Goal: Task Accomplishment & Management: Manage account settings

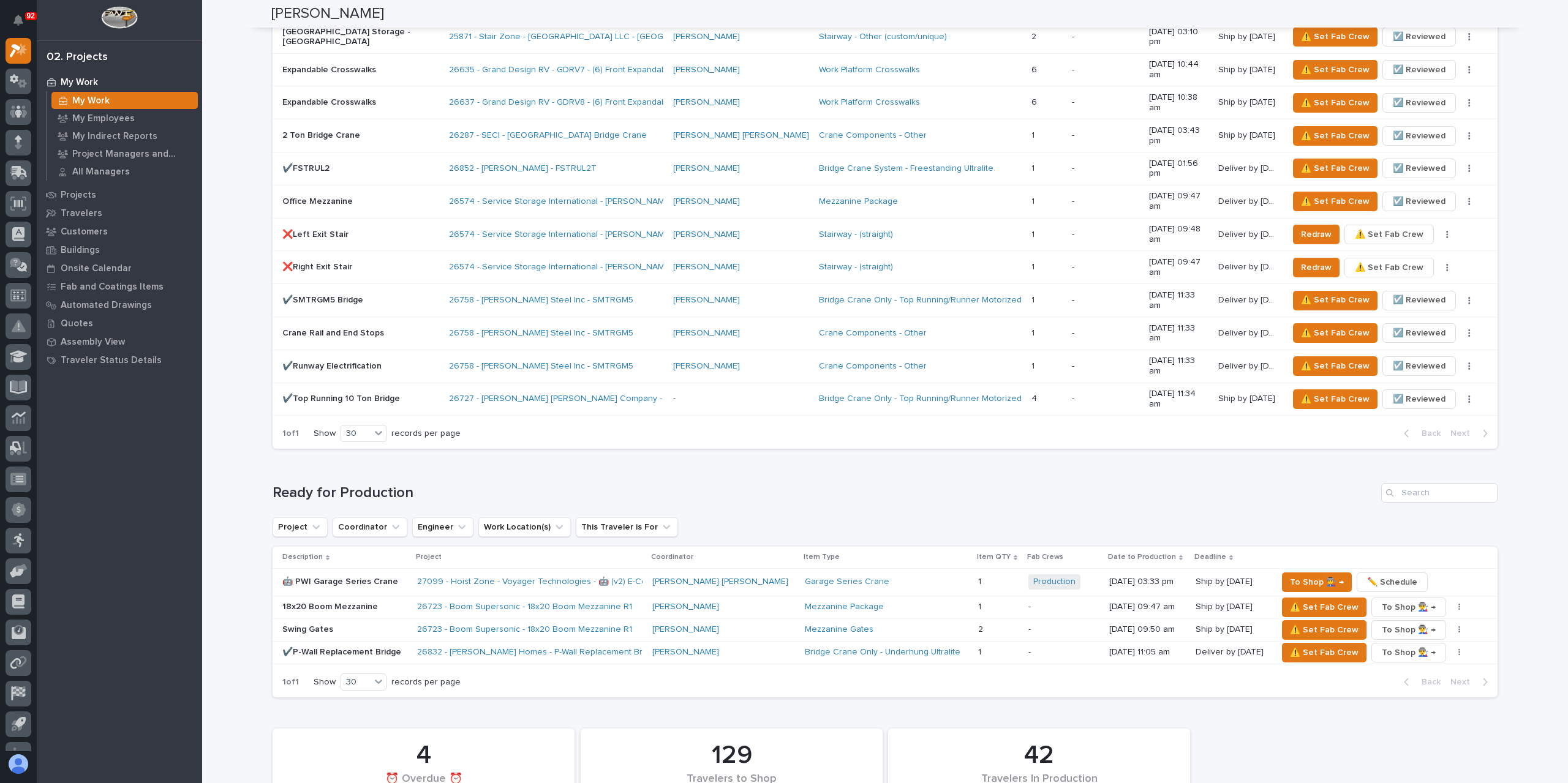
scroll to position [1812, 0]
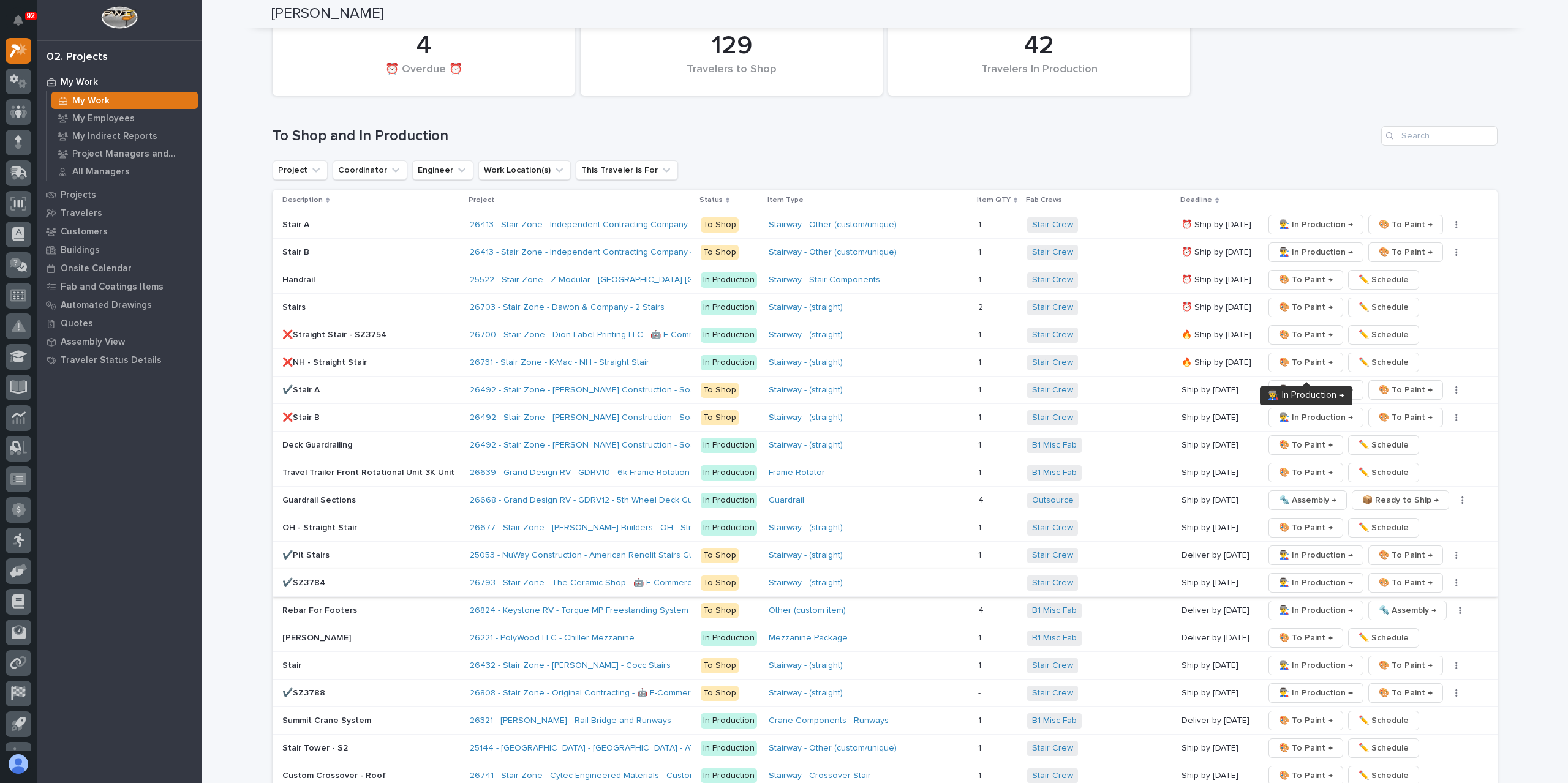
click at [1297, 576] on span "👨‍🏭 In Production →" at bounding box center [1316, 583] width 74 height 14
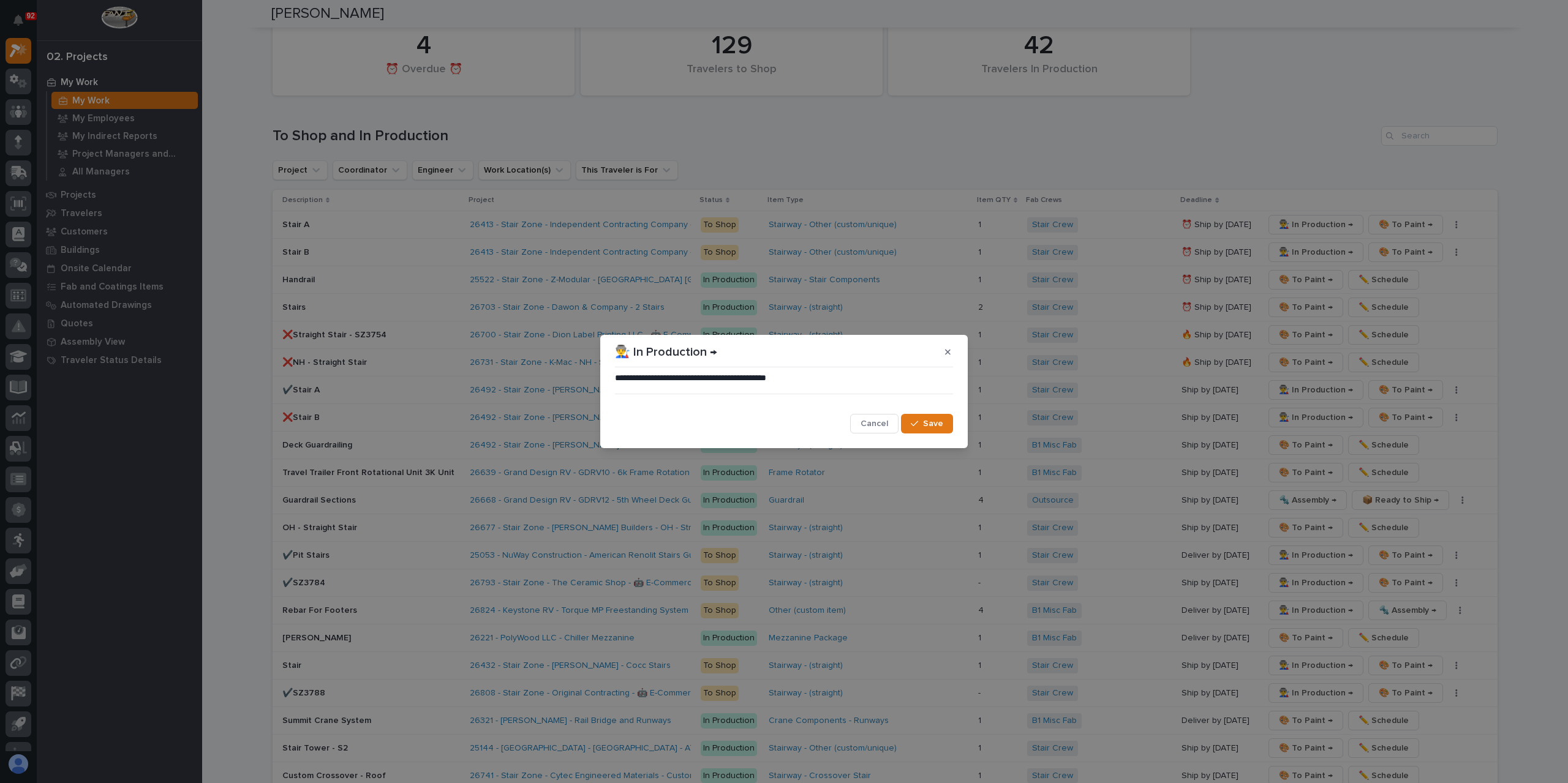
click at [923, 424] on span "Save" at bounding box center [933, 424] width 20 height 11
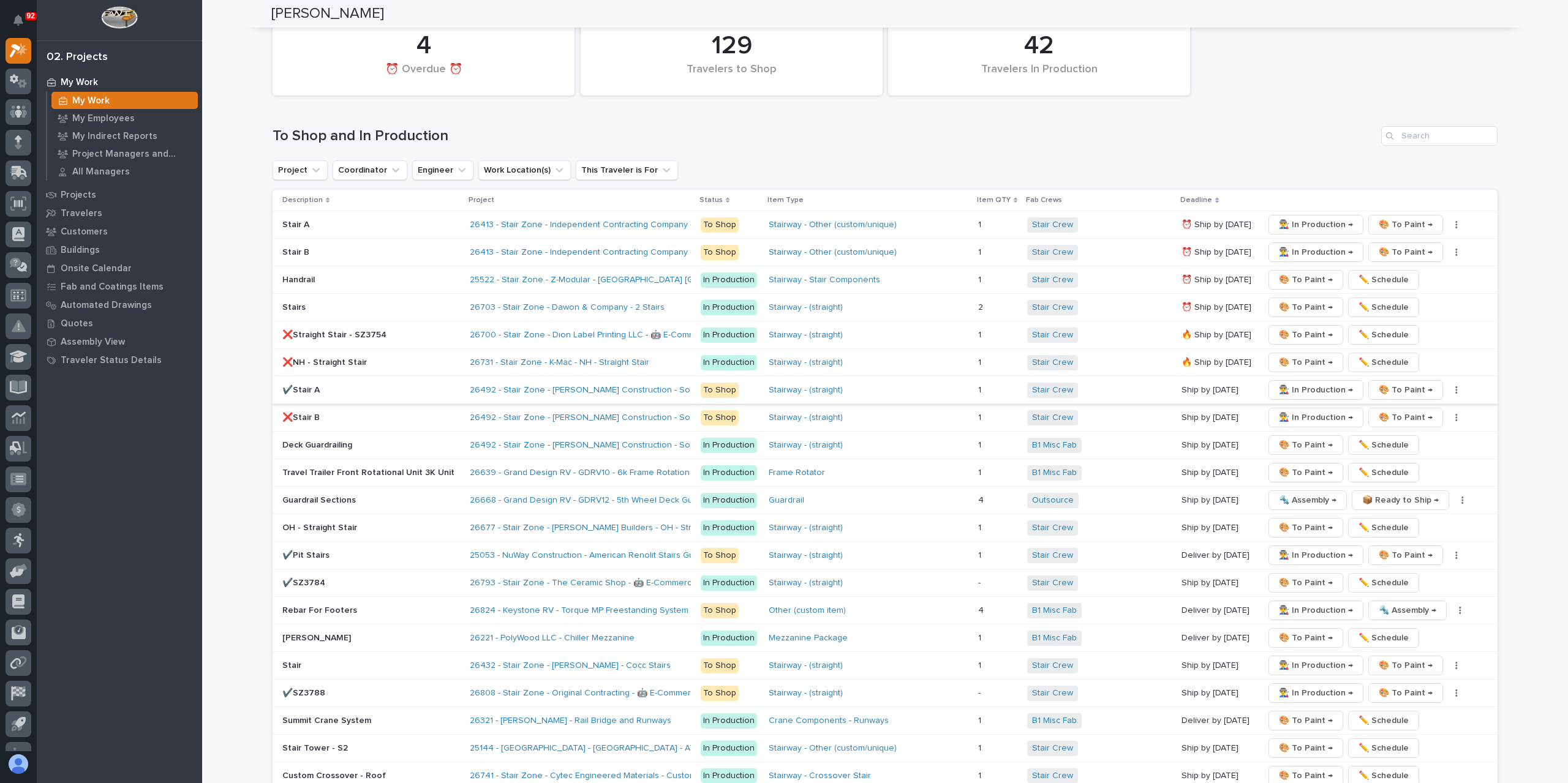
scroll to position [1690, 0]
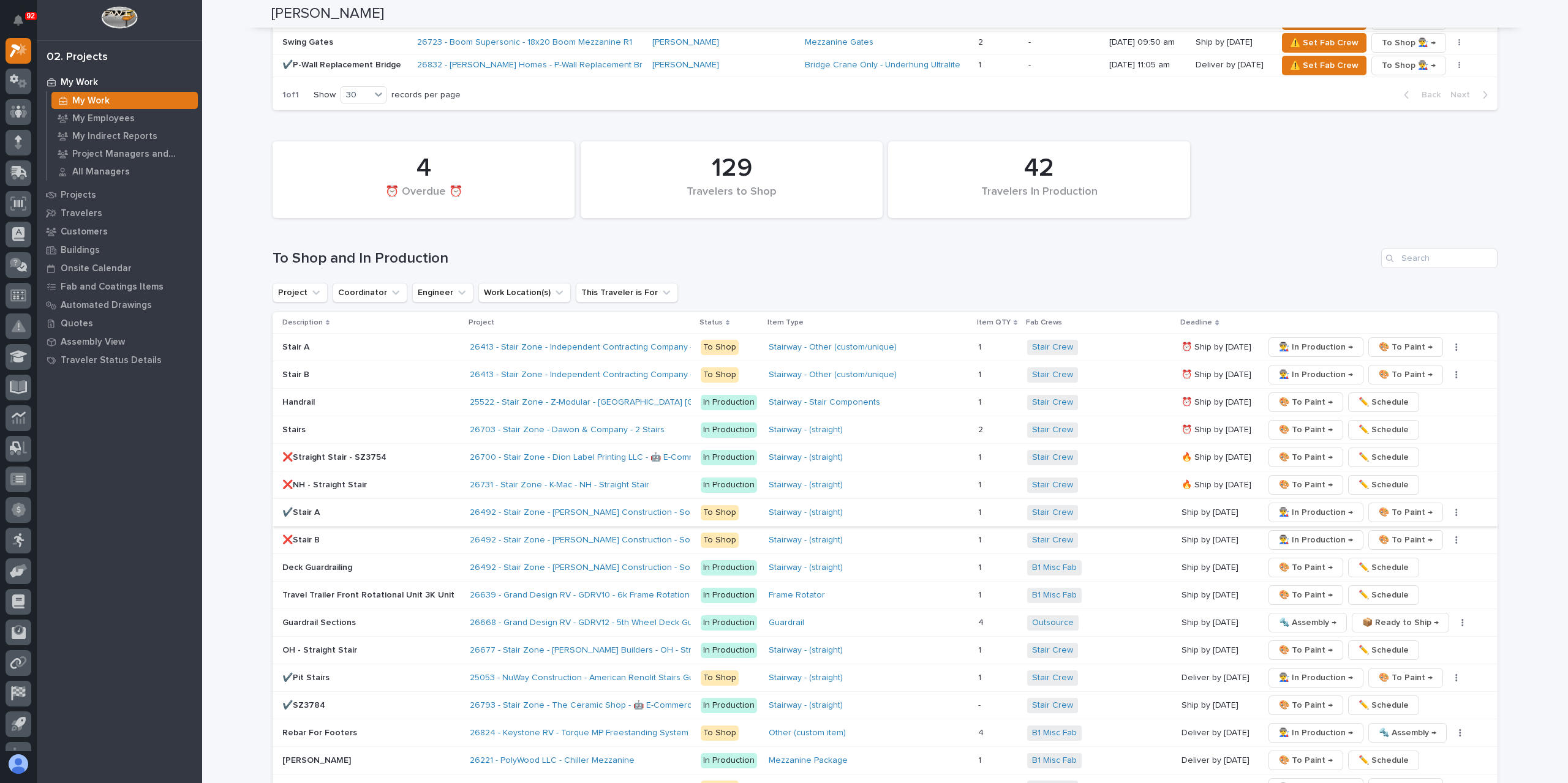
click at [1302, 505] on span "👨‍🏭 In Production →" at bounding box center [1316, 512] width 74 height 14
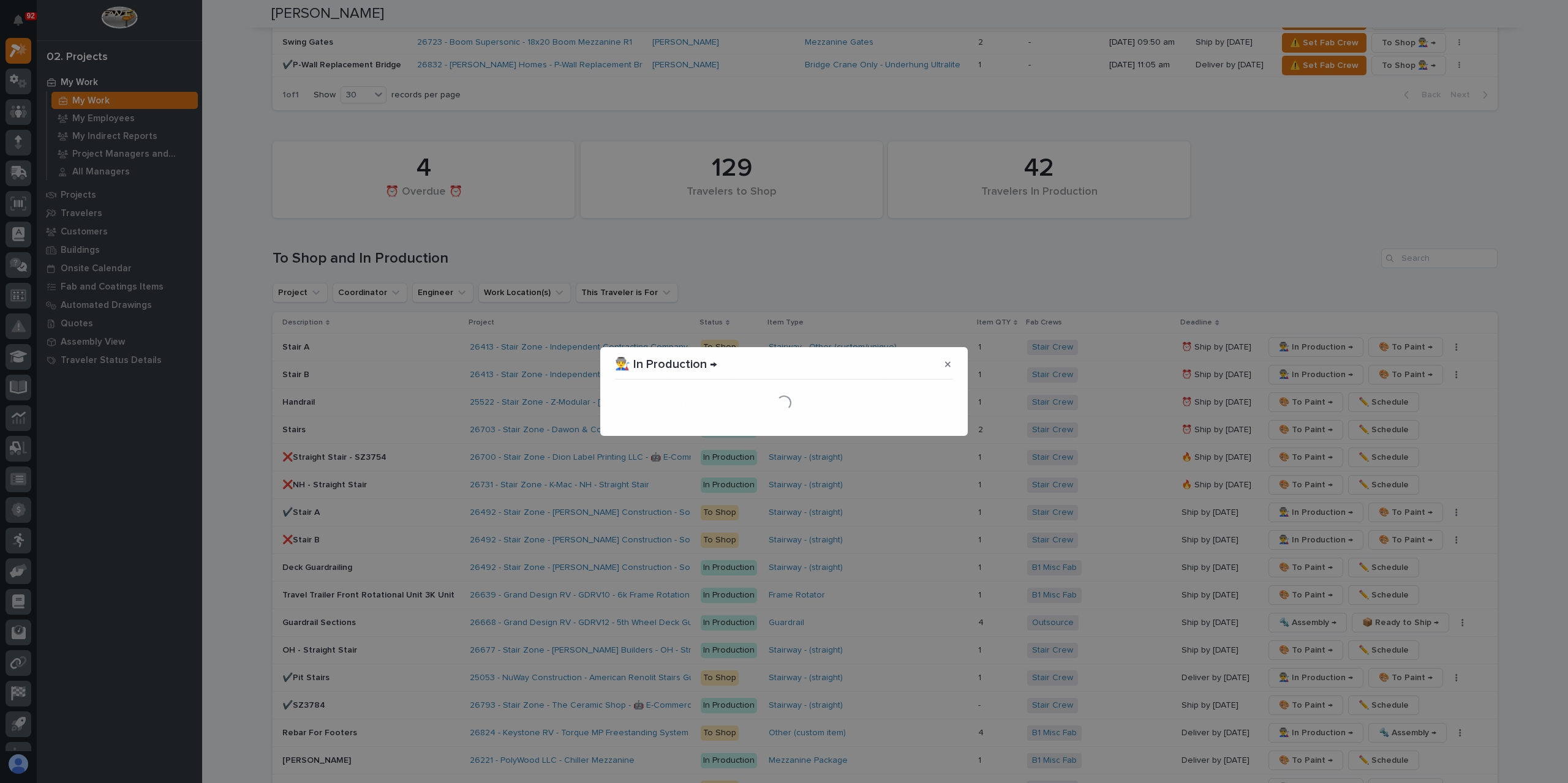
click at [918, 421] on div "Loading..." at bounding box center [783, 403] width 338 height 37
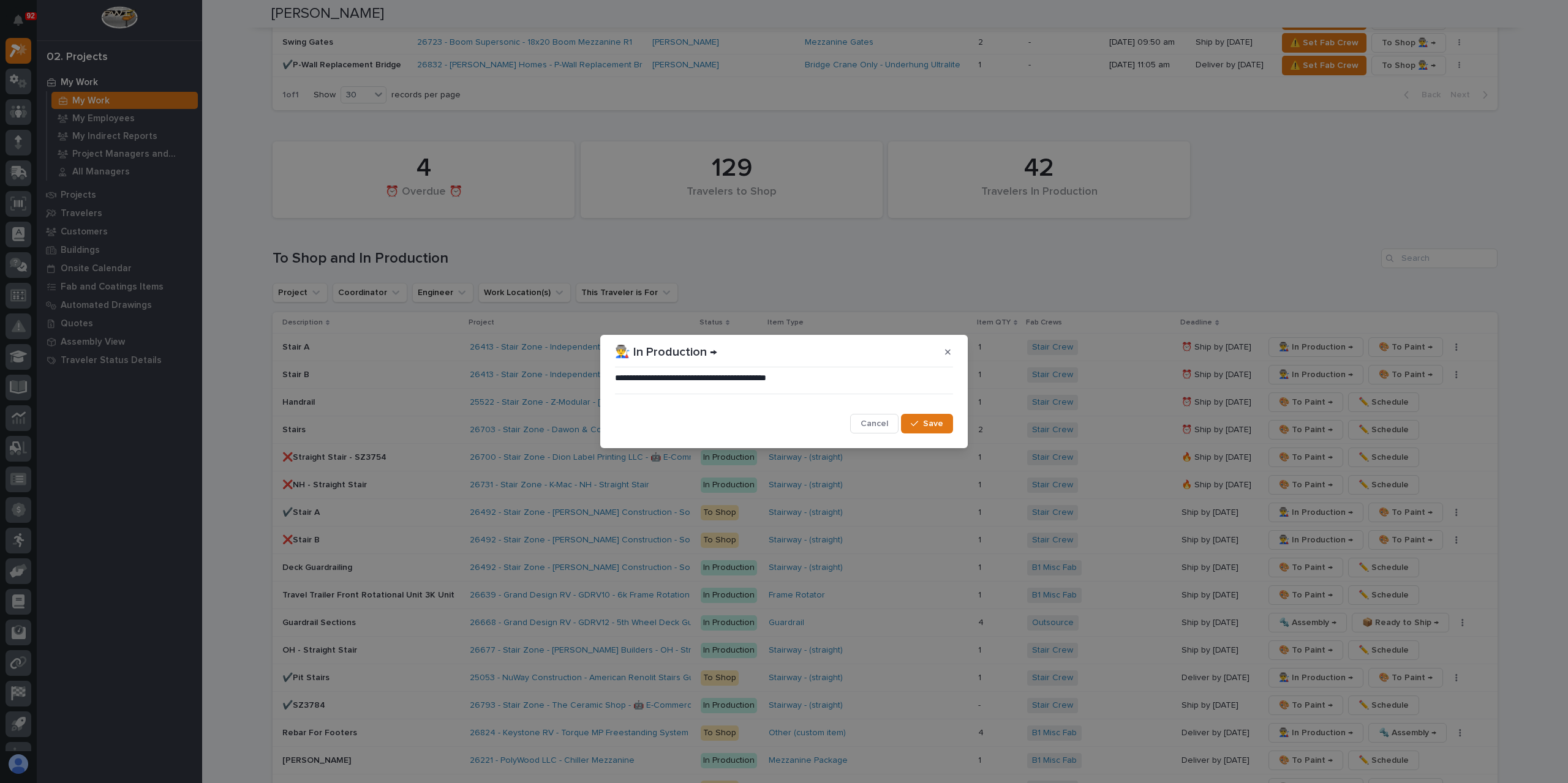
click at [918, 421] on icon "button" at bounding box center [914, 423] width 7 height 8
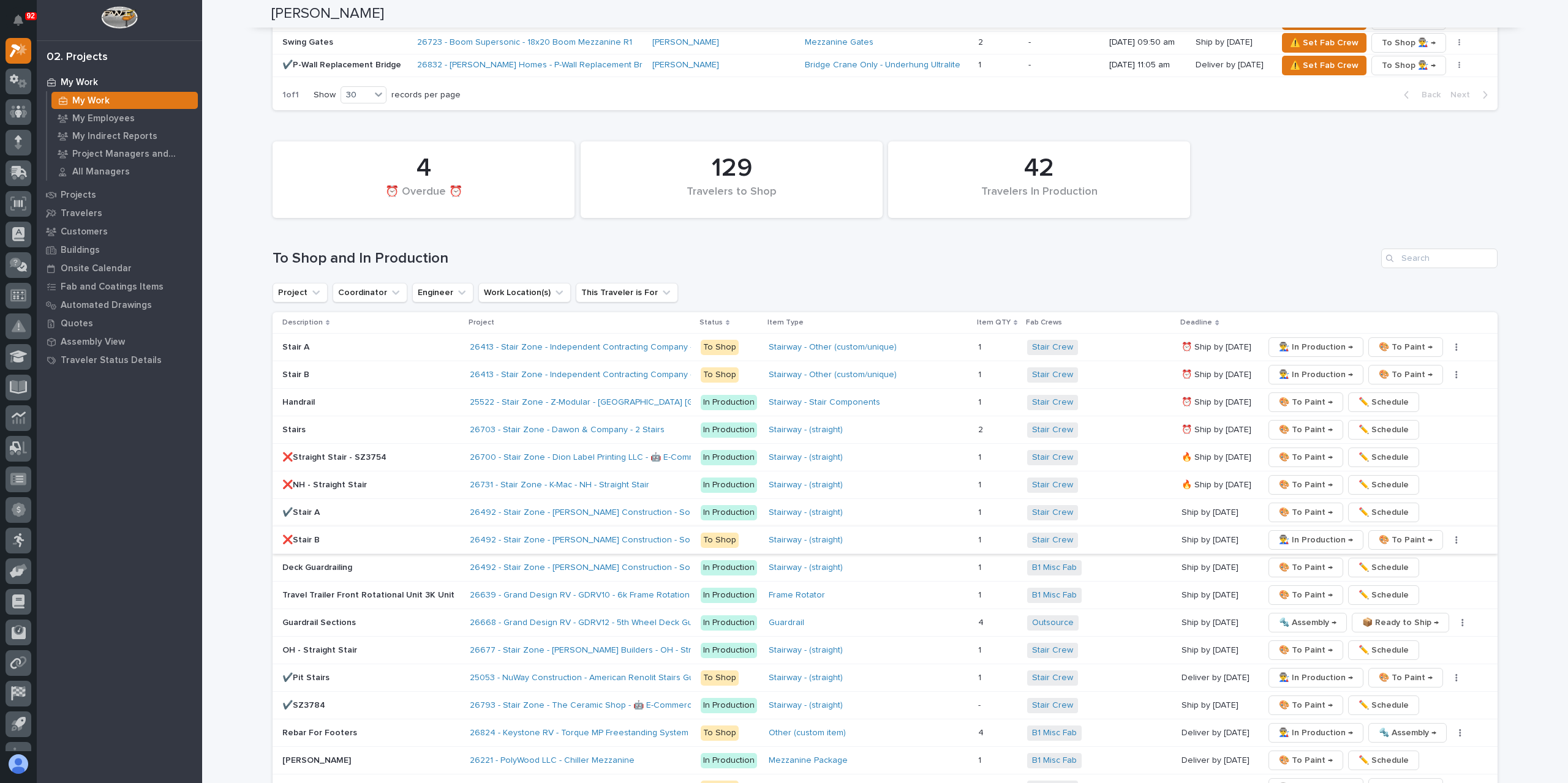
click at [1289, 533] on span "👨‍🏭 In Production →" at bounding box center [1316, 540] width 74 height 14
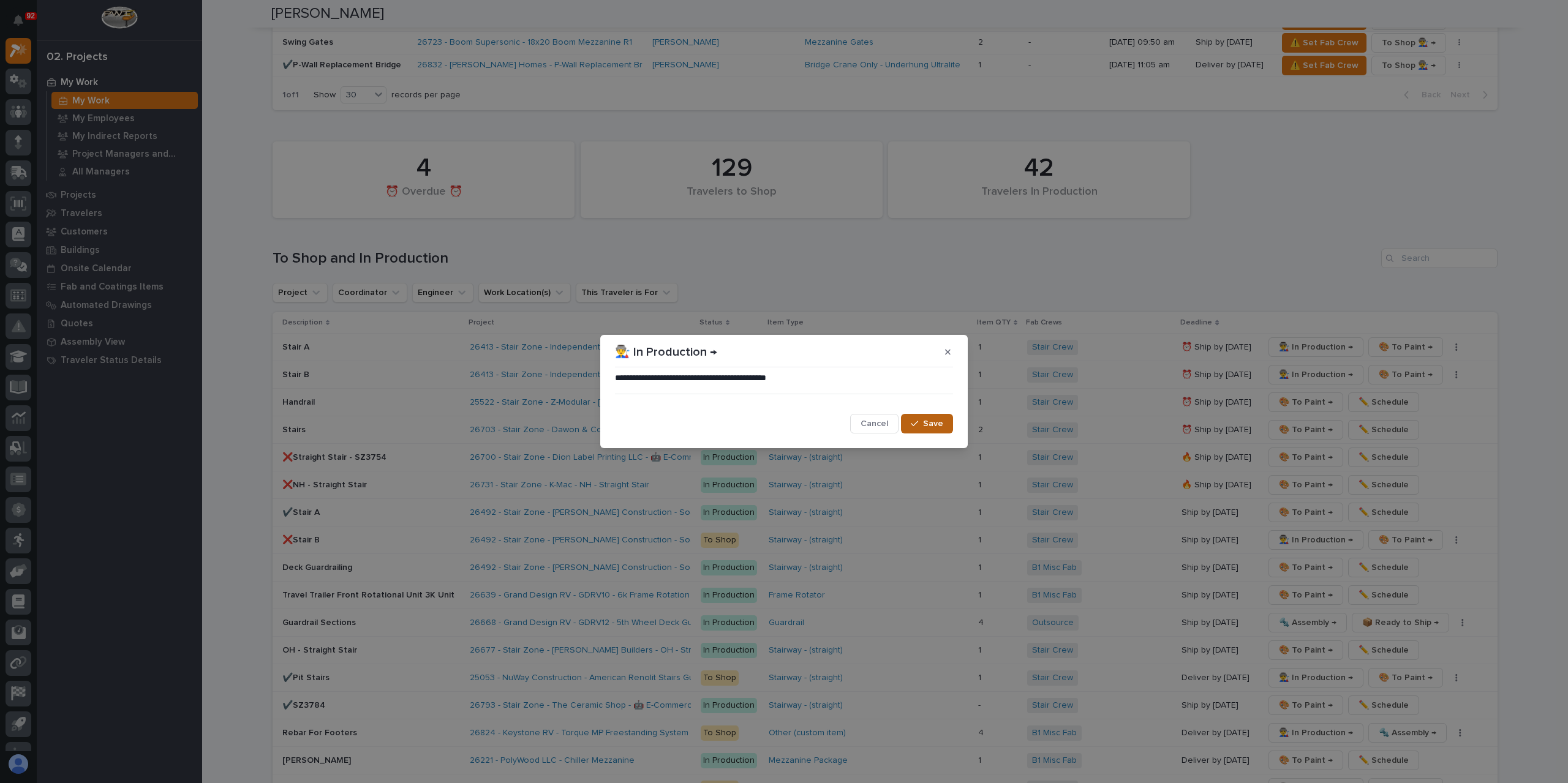
click at [930, 419] on span "Save" at bounding box center [933, 424] width 20 height 11
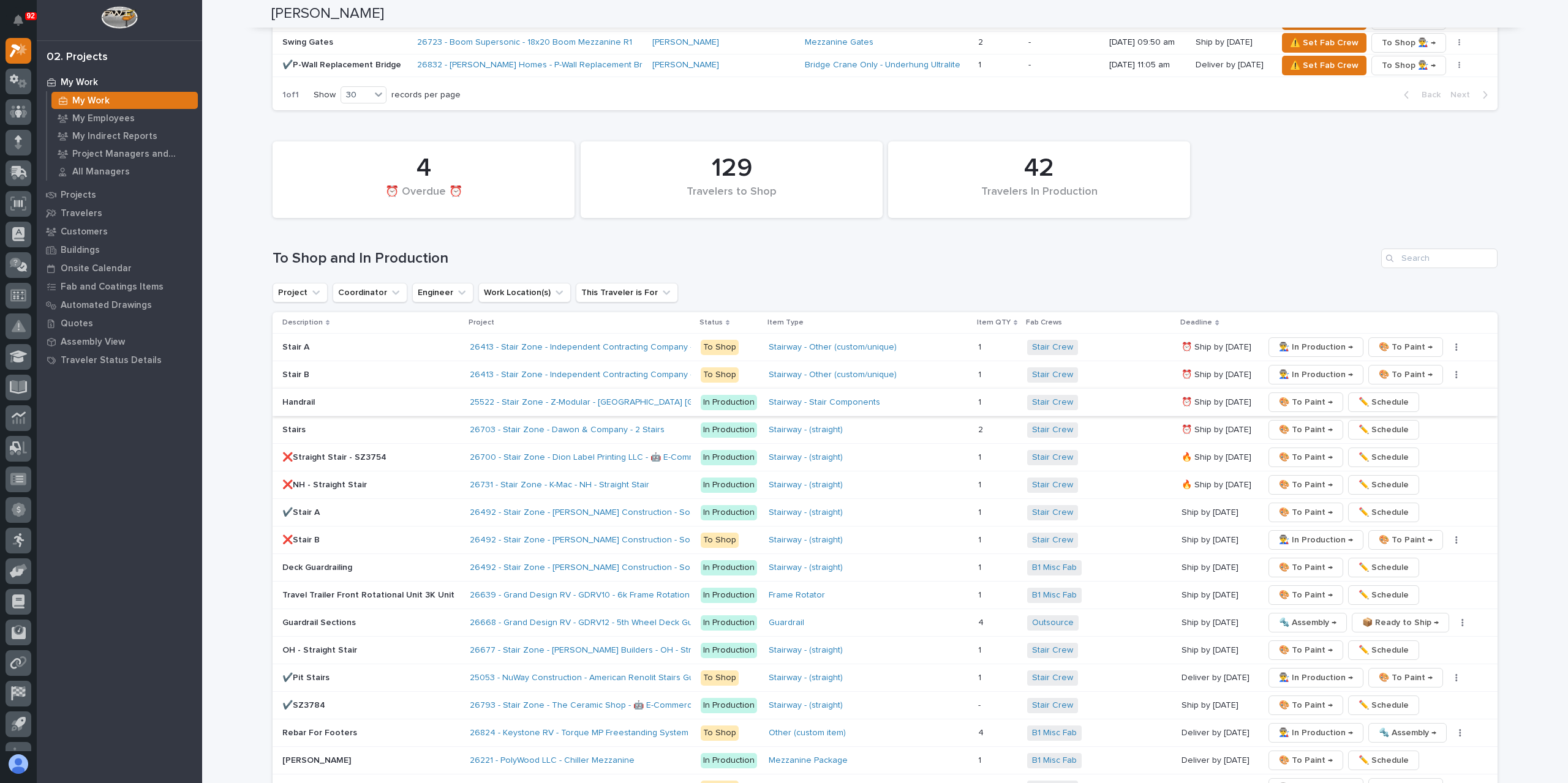
click at [1362, 395] on span "✏️ Schedule" at bounding box center [1383, 402] width 50 height 14
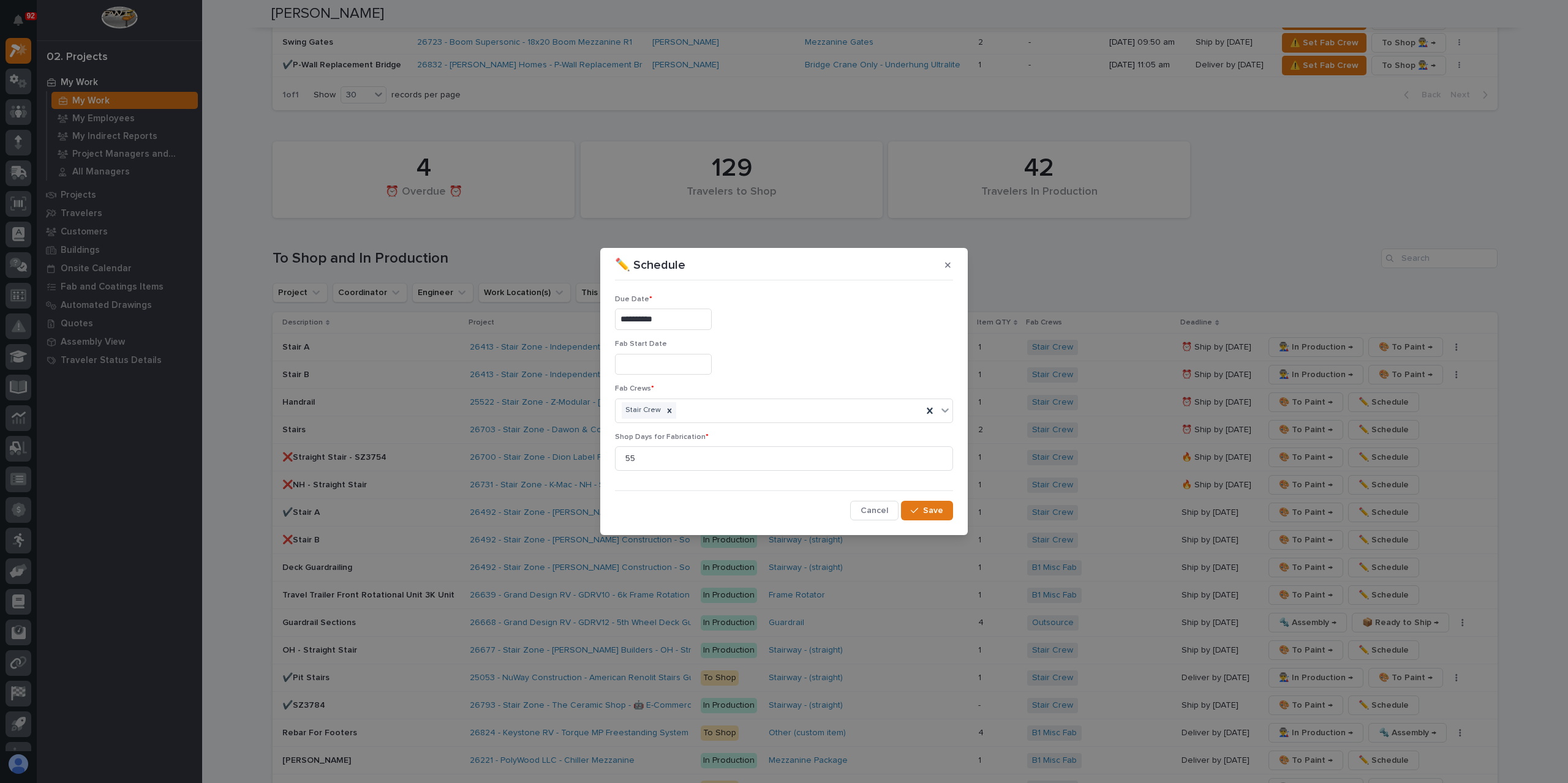
click at [679, 323] on input "**********" at bounding box center [663, 320] width 97 height 22
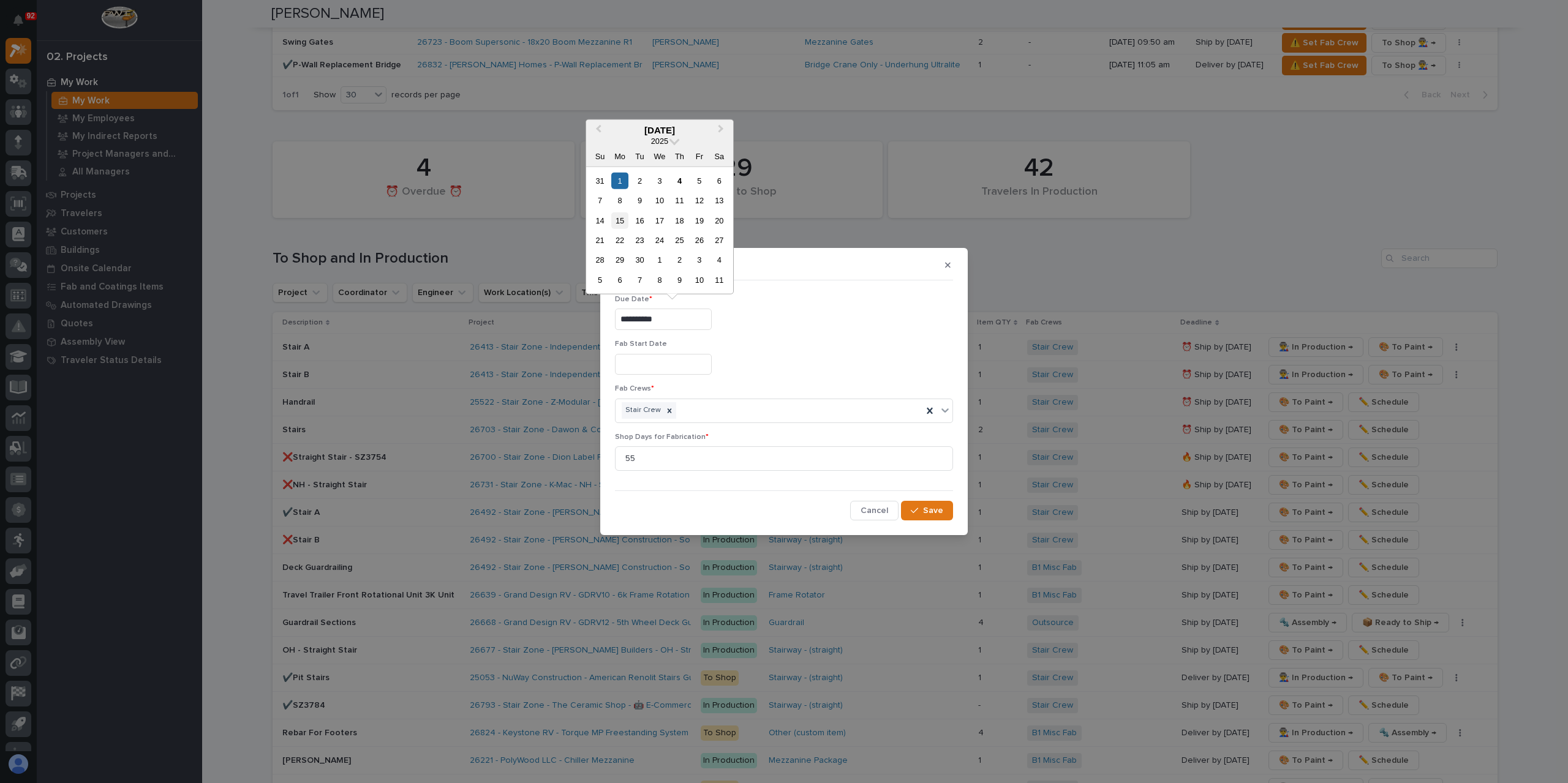
click at [618, 220] on div "15" at bounding box center [619, 220] width 16 height 16
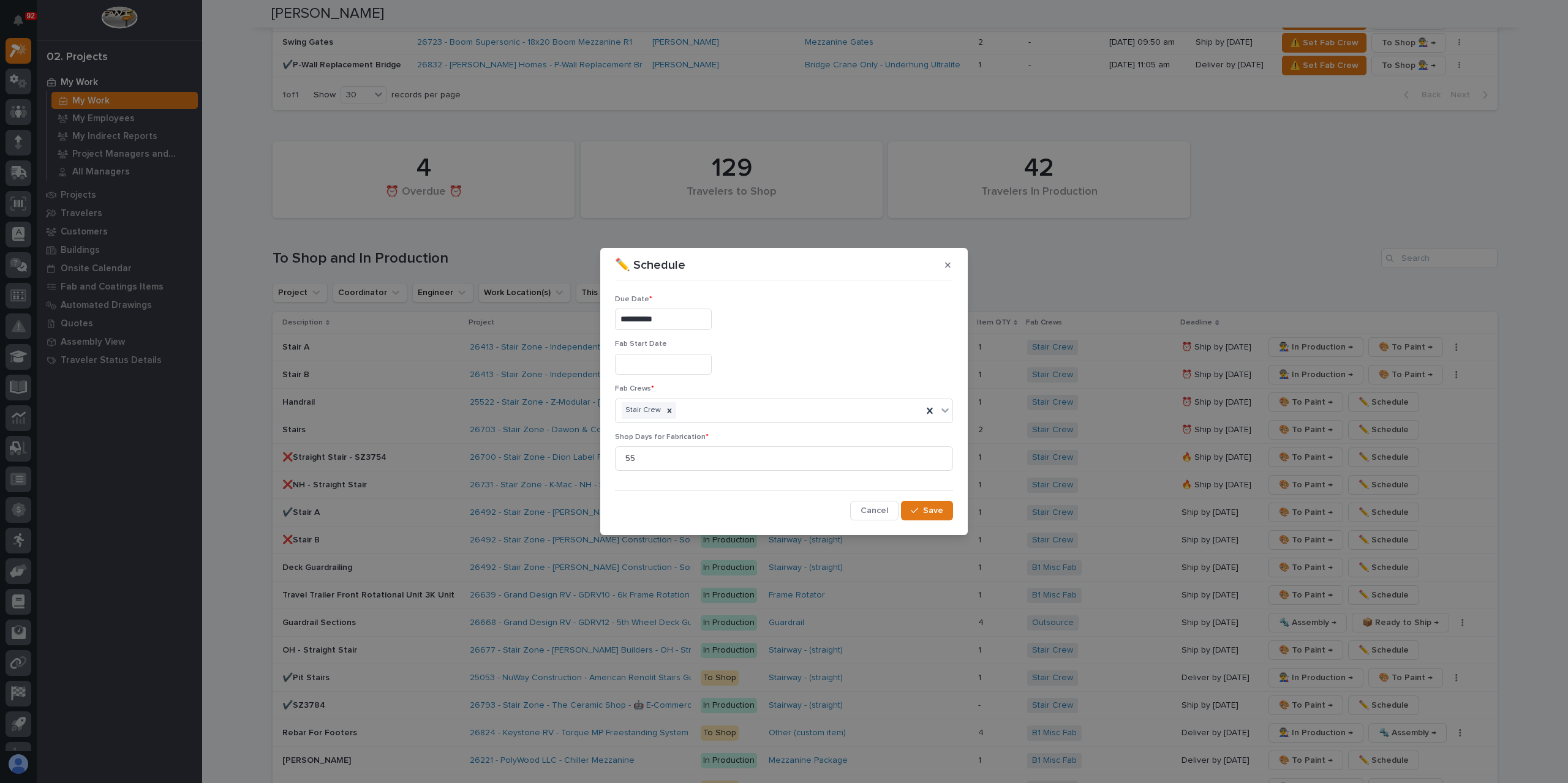
type input "**********"
click at [929, 511] on span "Save" at bounding box center [933, 511] width 20 height 11
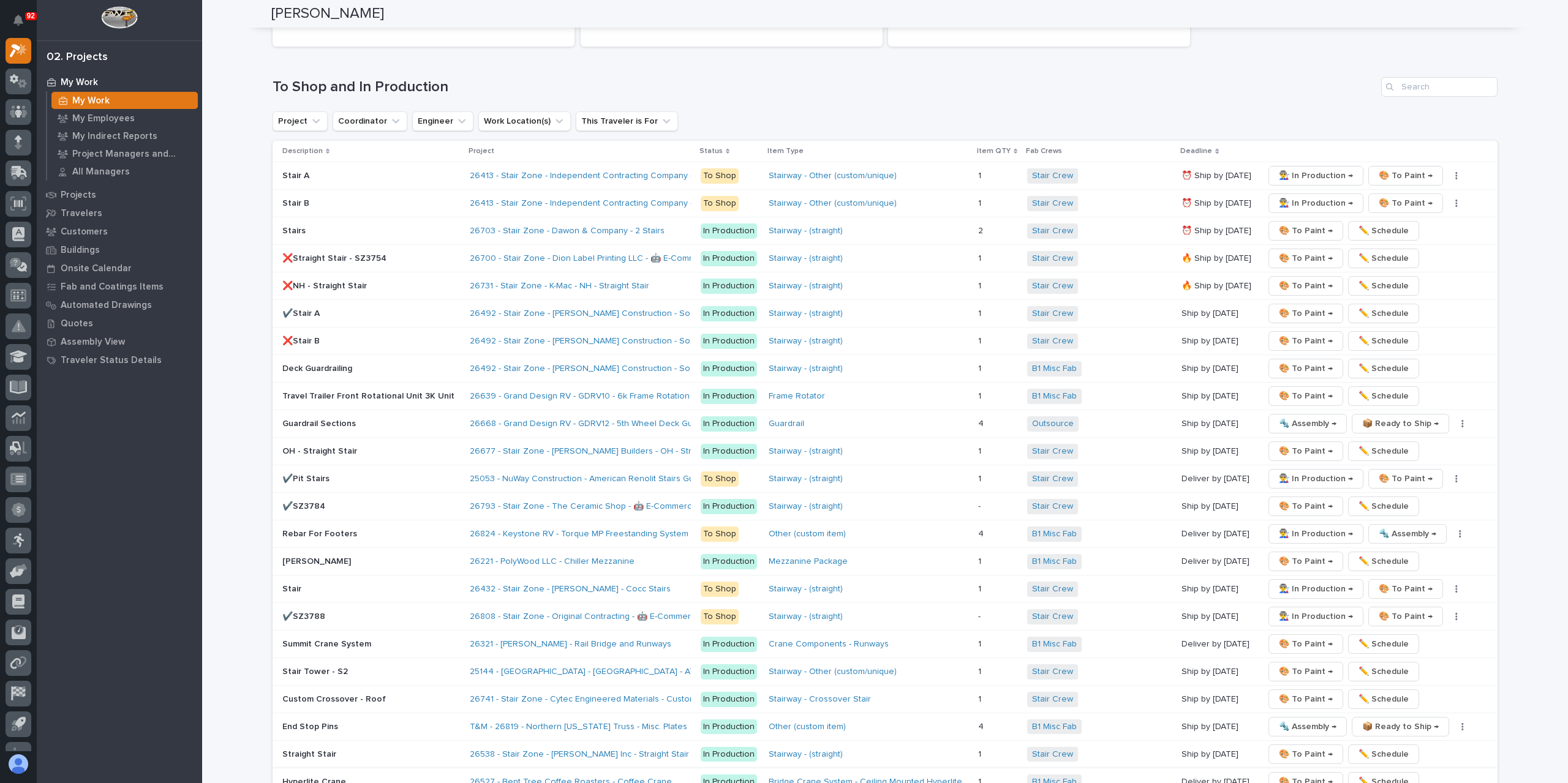
scroll to position [1800, 0]
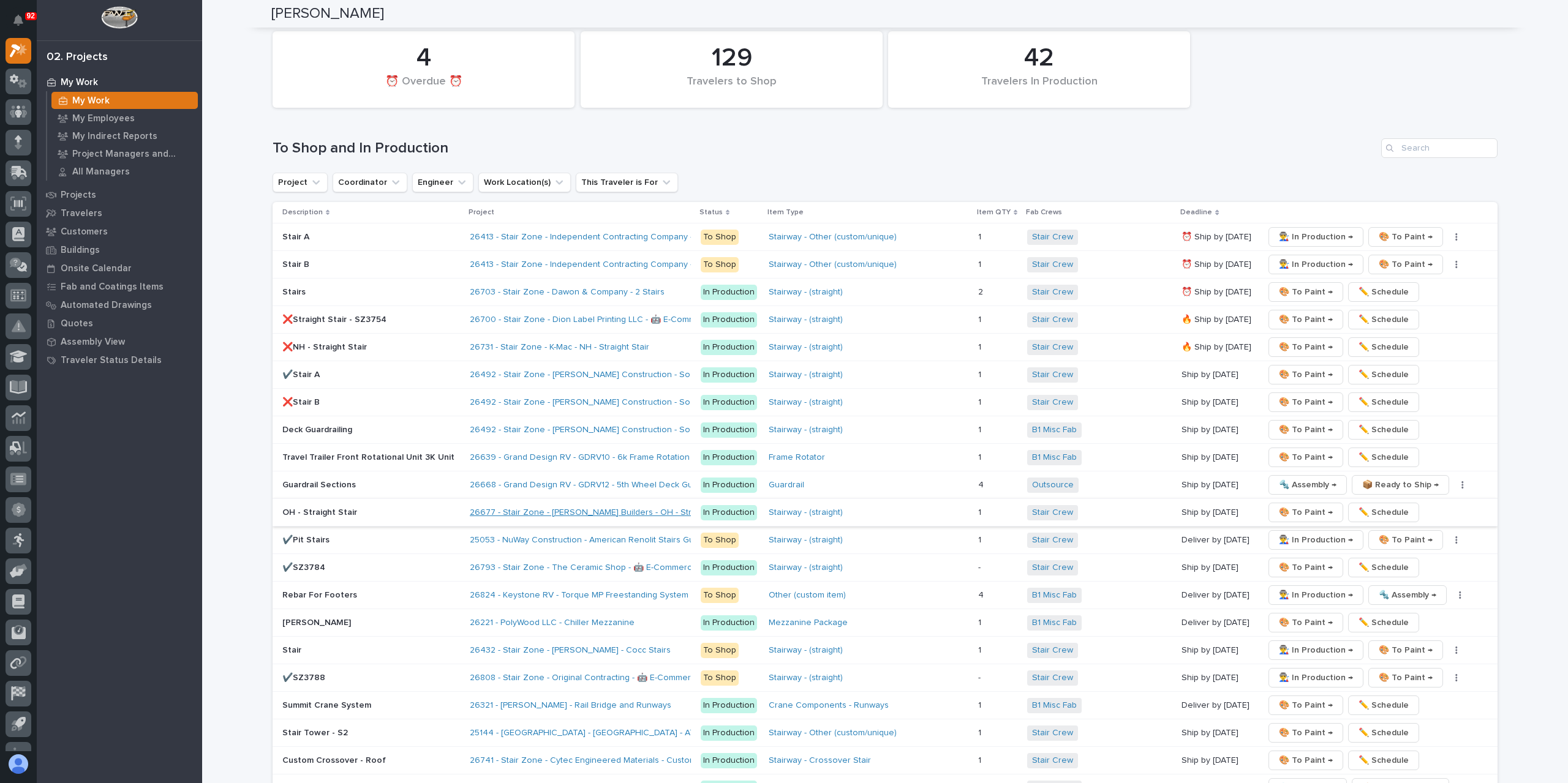
click at [528, 508] on link "26677 - Stair Zone - [PERSON_NAME] Builders - OH - Straight Stair" at bounding box center [600, 513] width 261 height 11
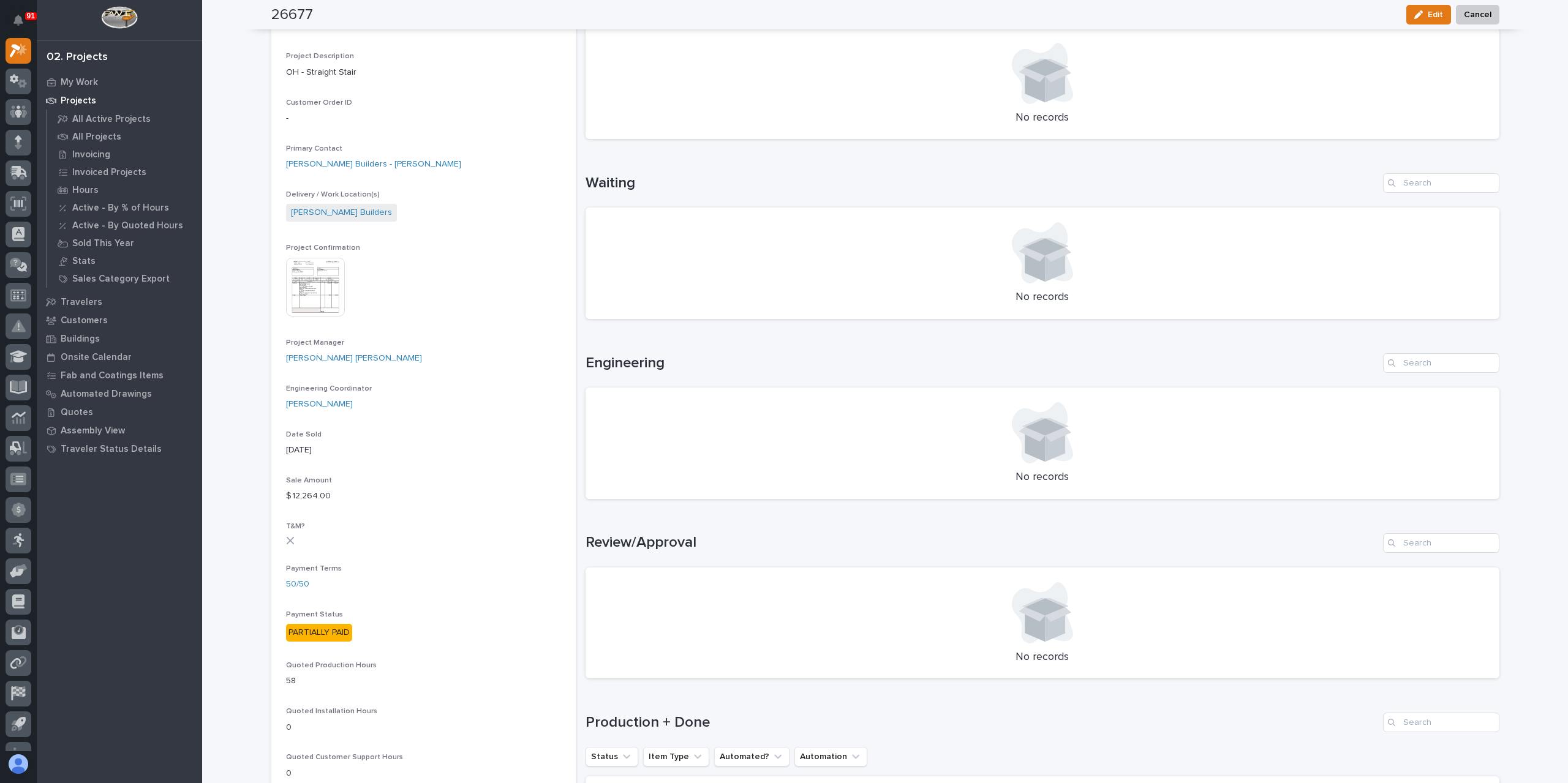
scroll to position [245, 0]
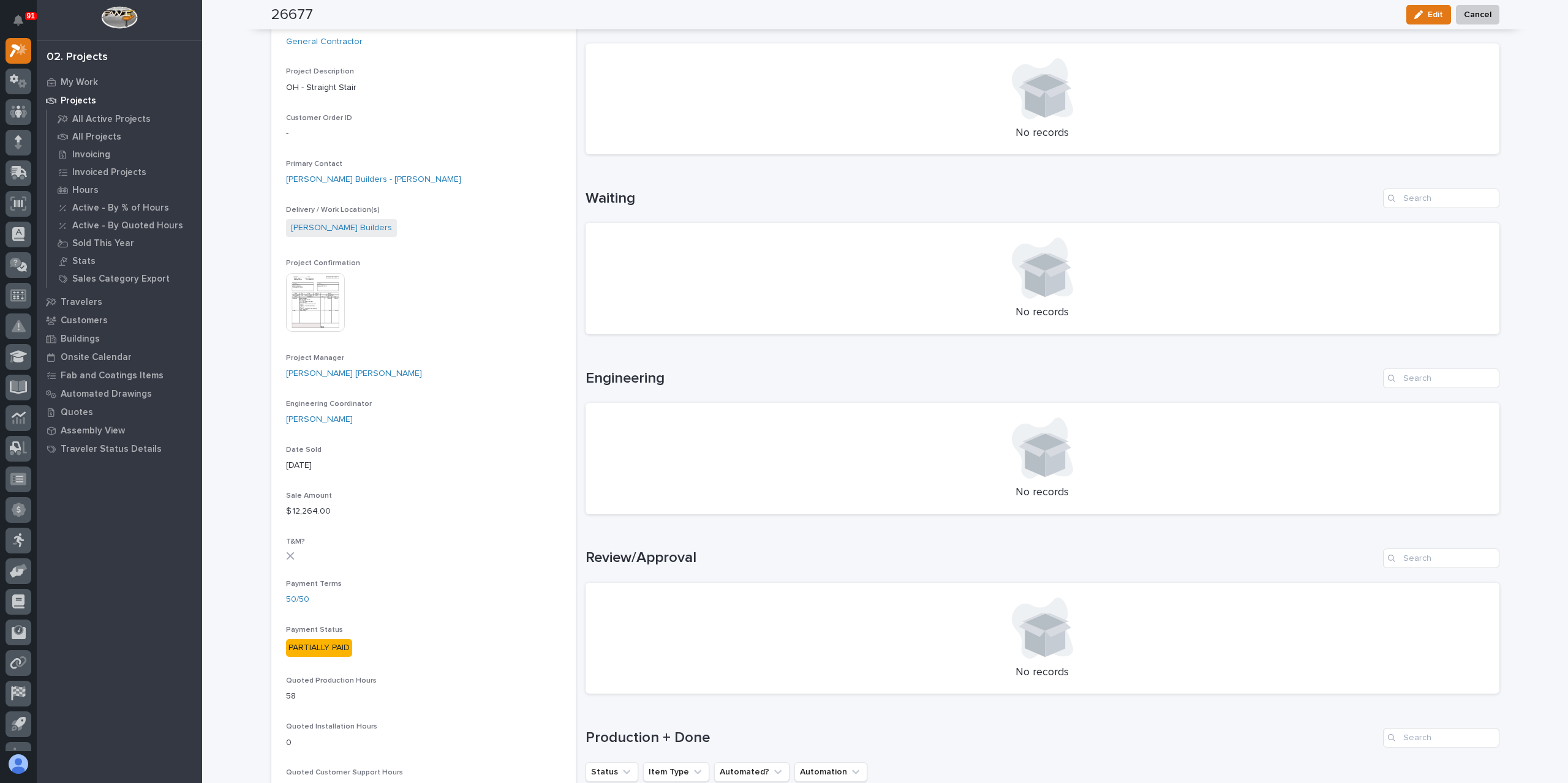
click at [323, 301] on img at bounding box center [315, 302] width 59 height 59
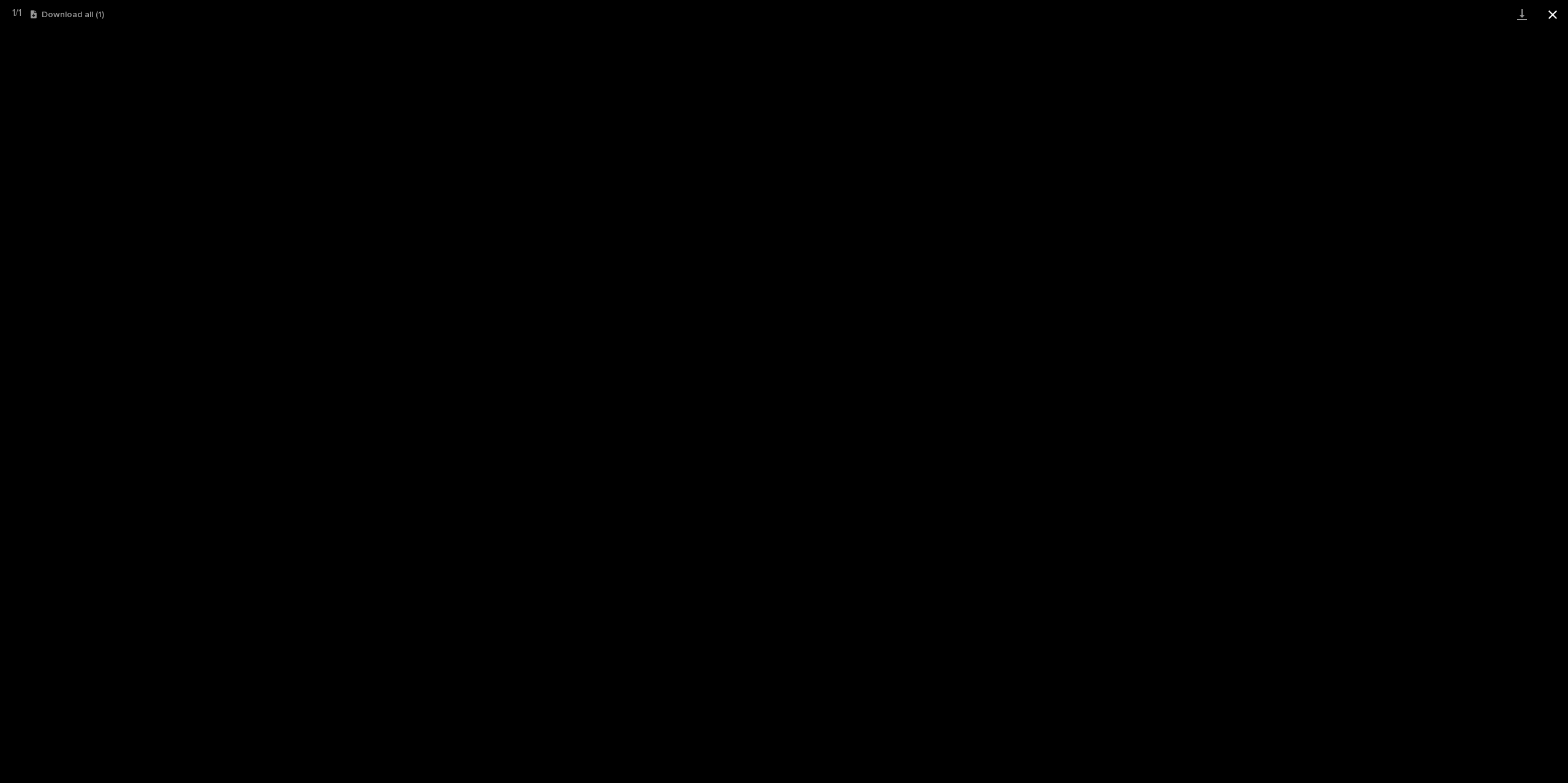
click at [1544, 12] on button "Close gallery" at bounding box center [1553, 14] width 31 height 29
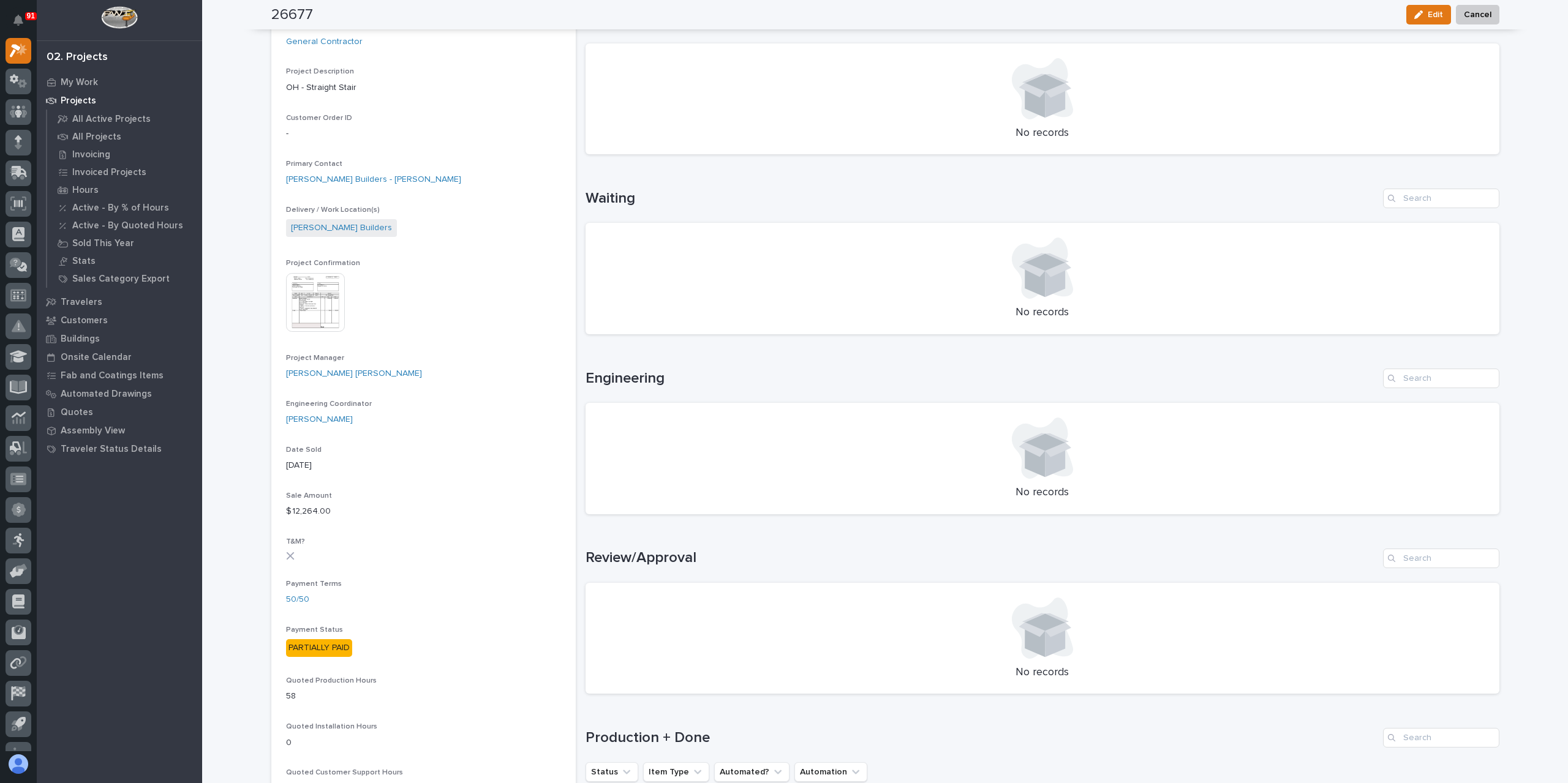
scroll to position [0, 0]
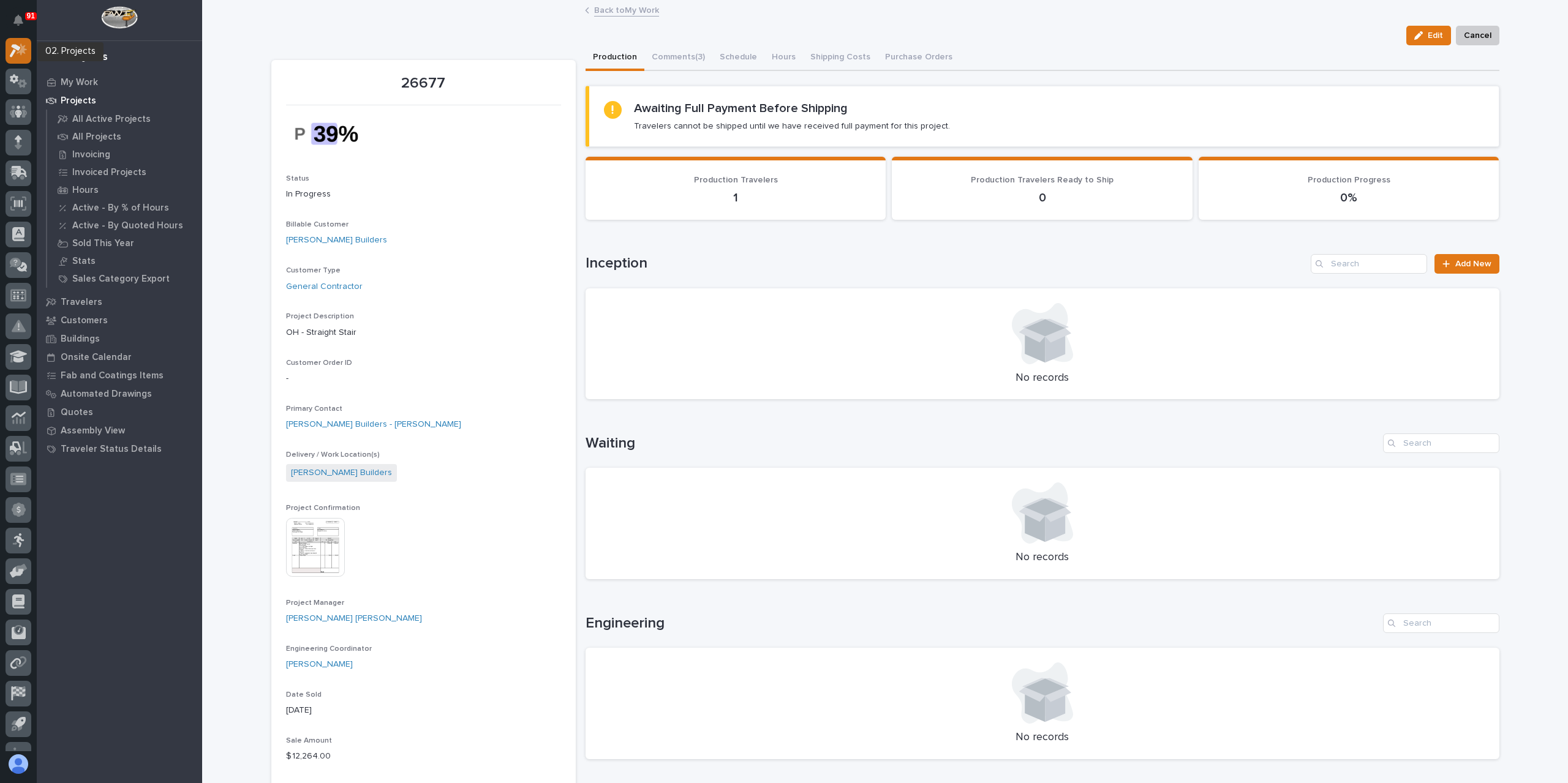
click at [20, 53] on icon at bounding box center [22, 50] width 11 height 13
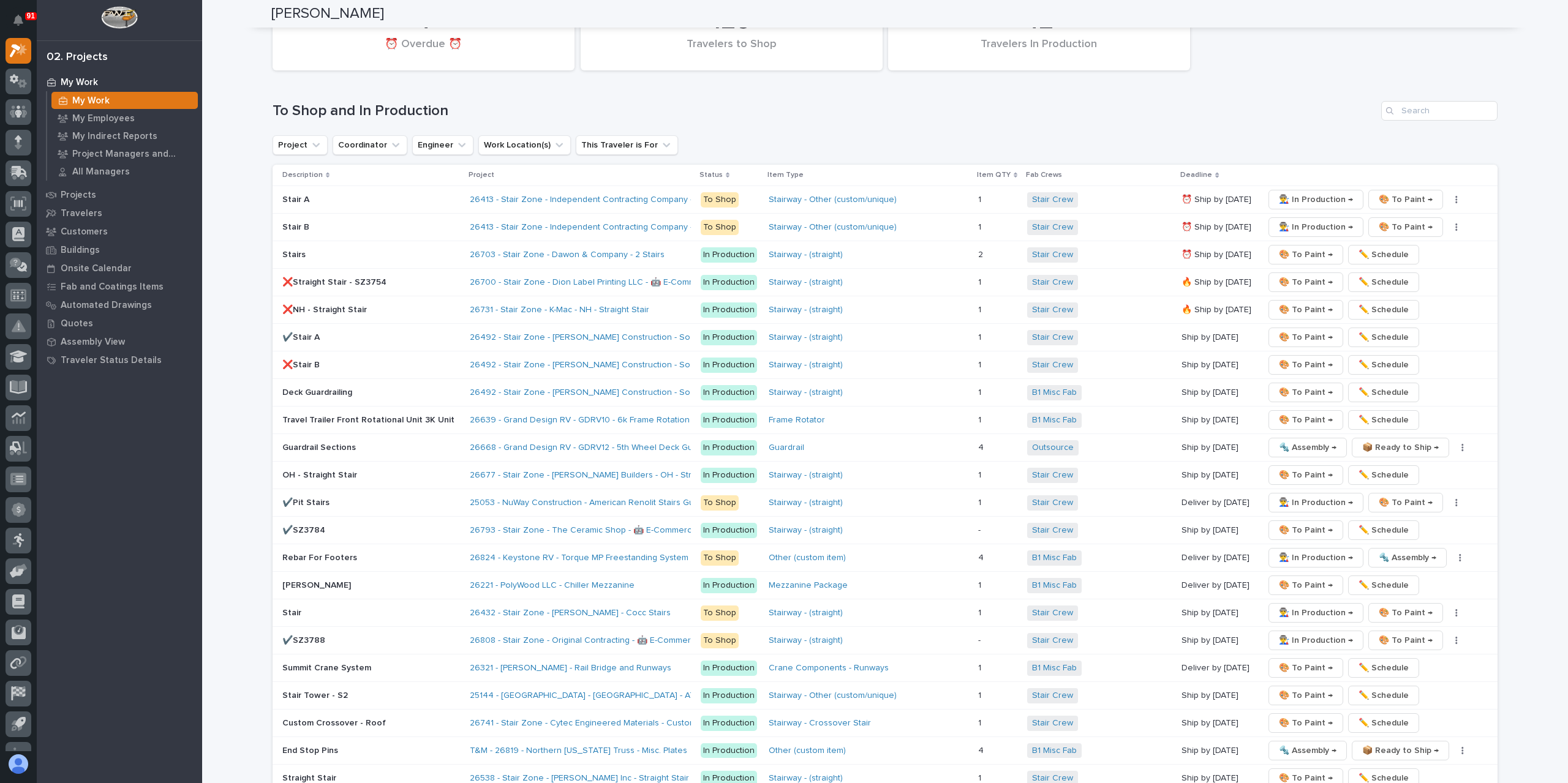
scroll to position [1654, 0]
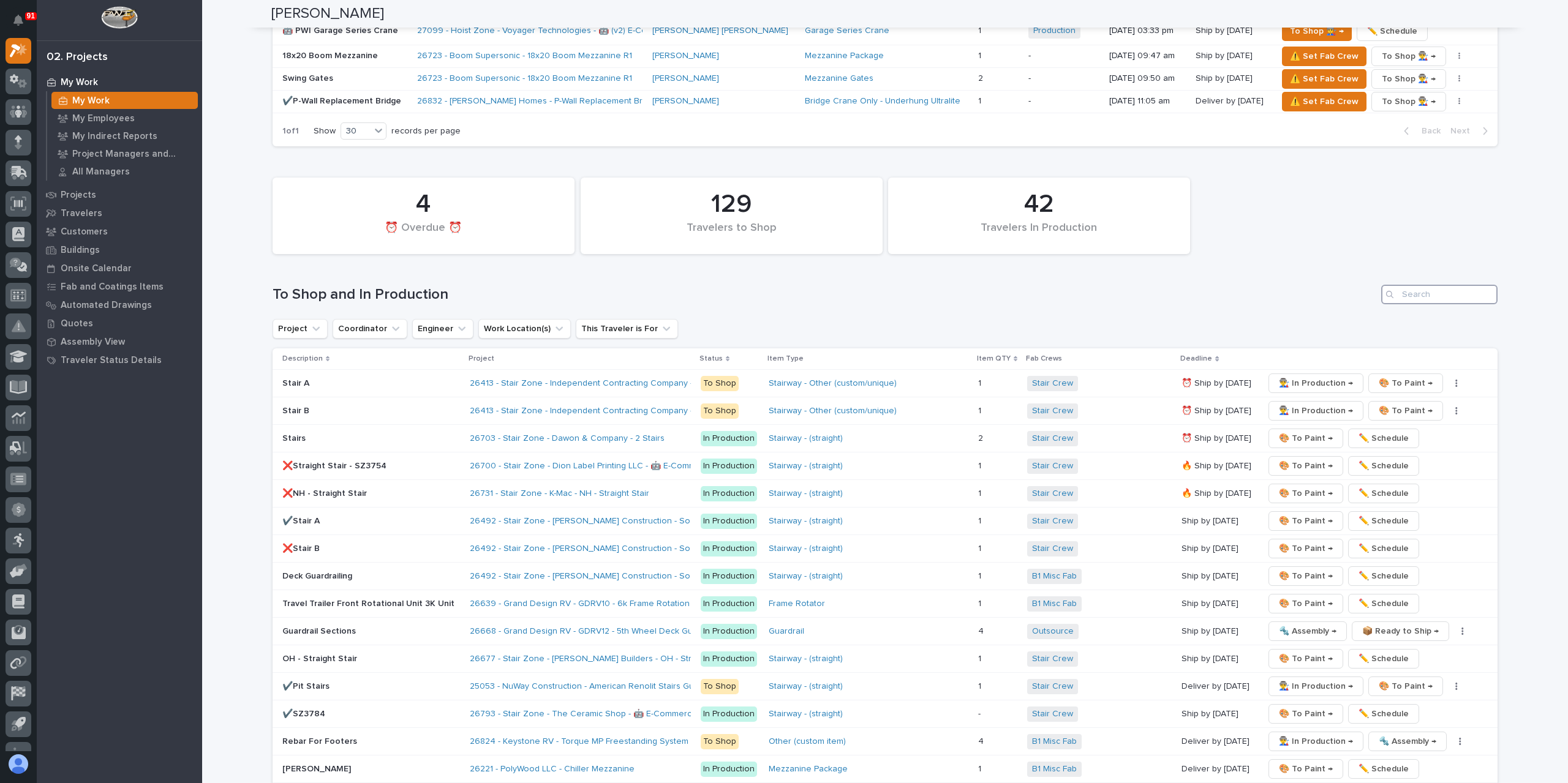
click at [1440, 285] on input "Search" at bounding box center [1439, 295] width 117 height 20
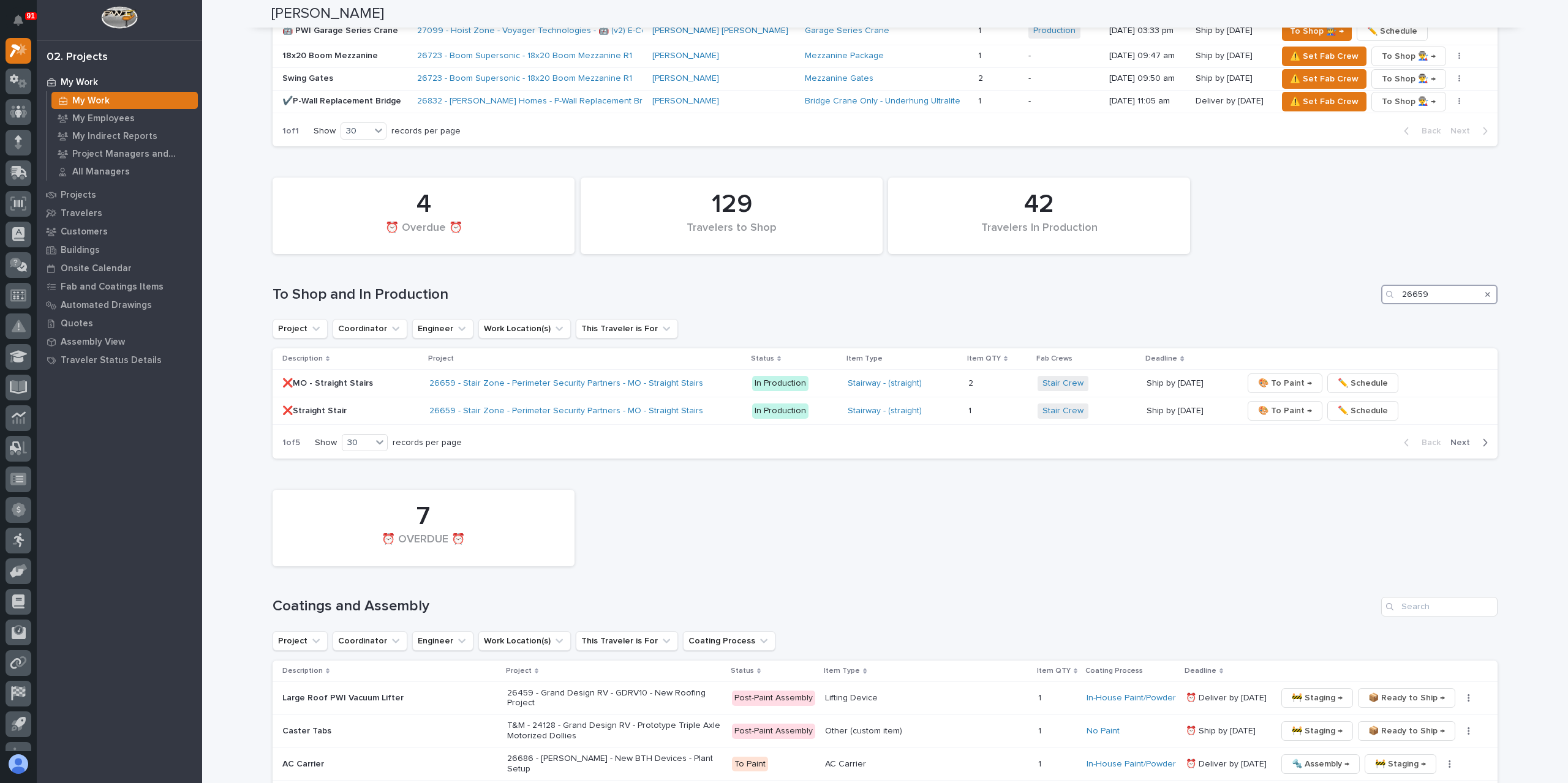
scroll to position [1271, 0]
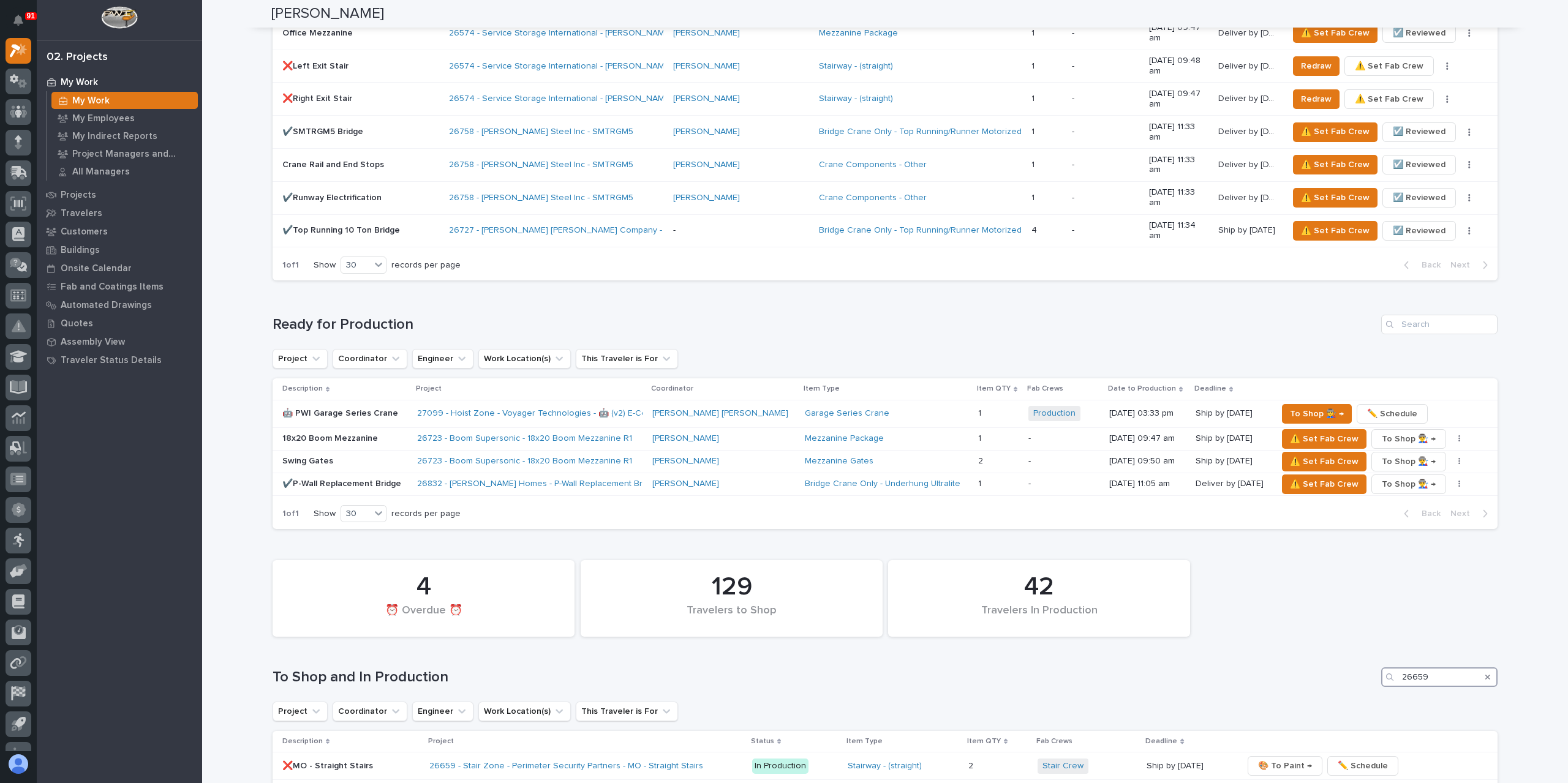
type input "26659"
click at [1486, 675] on icon "Search" at bounding box center [1487, 677] width 5 height 5
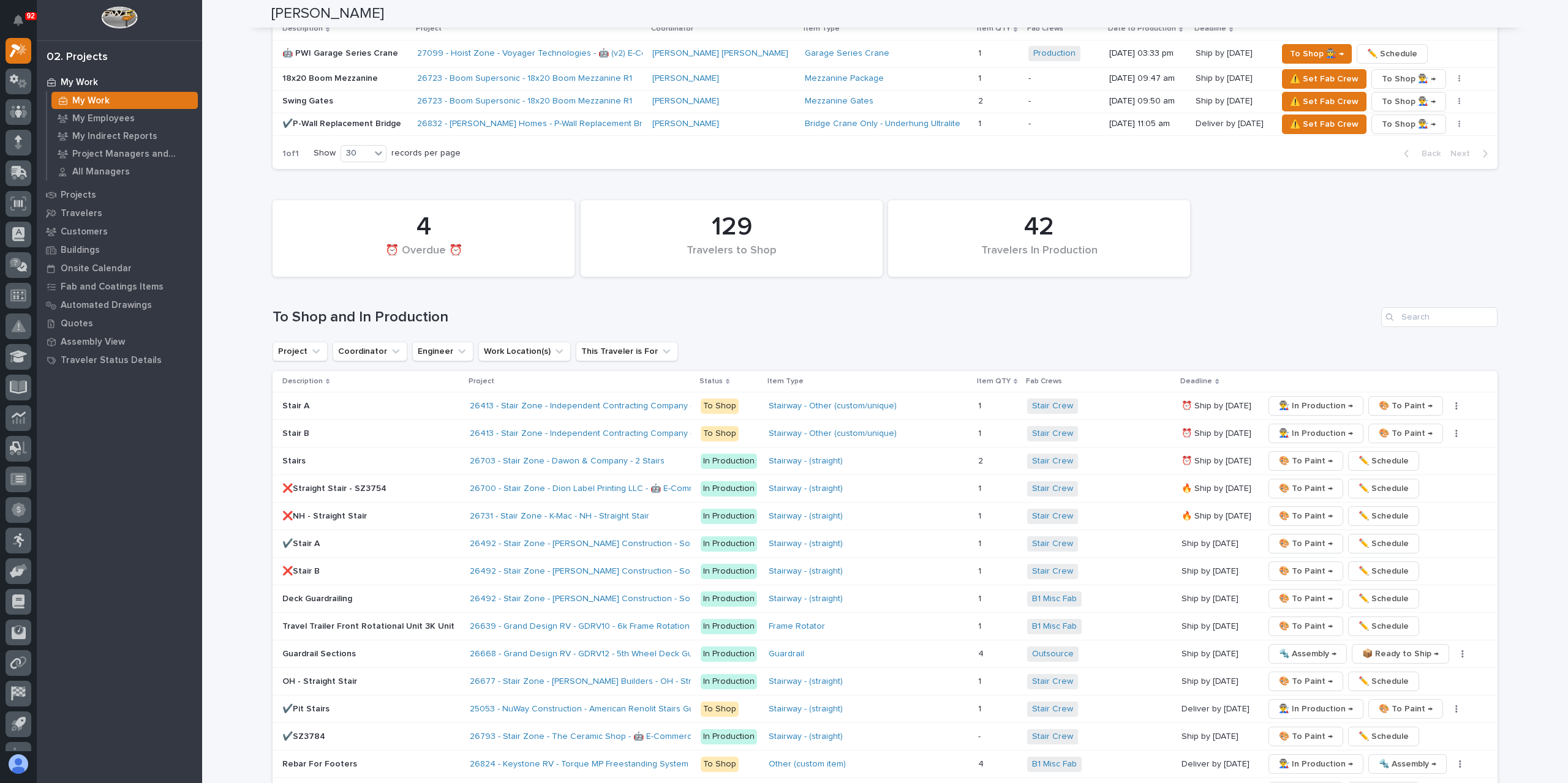
scroll to position [1665, 0]
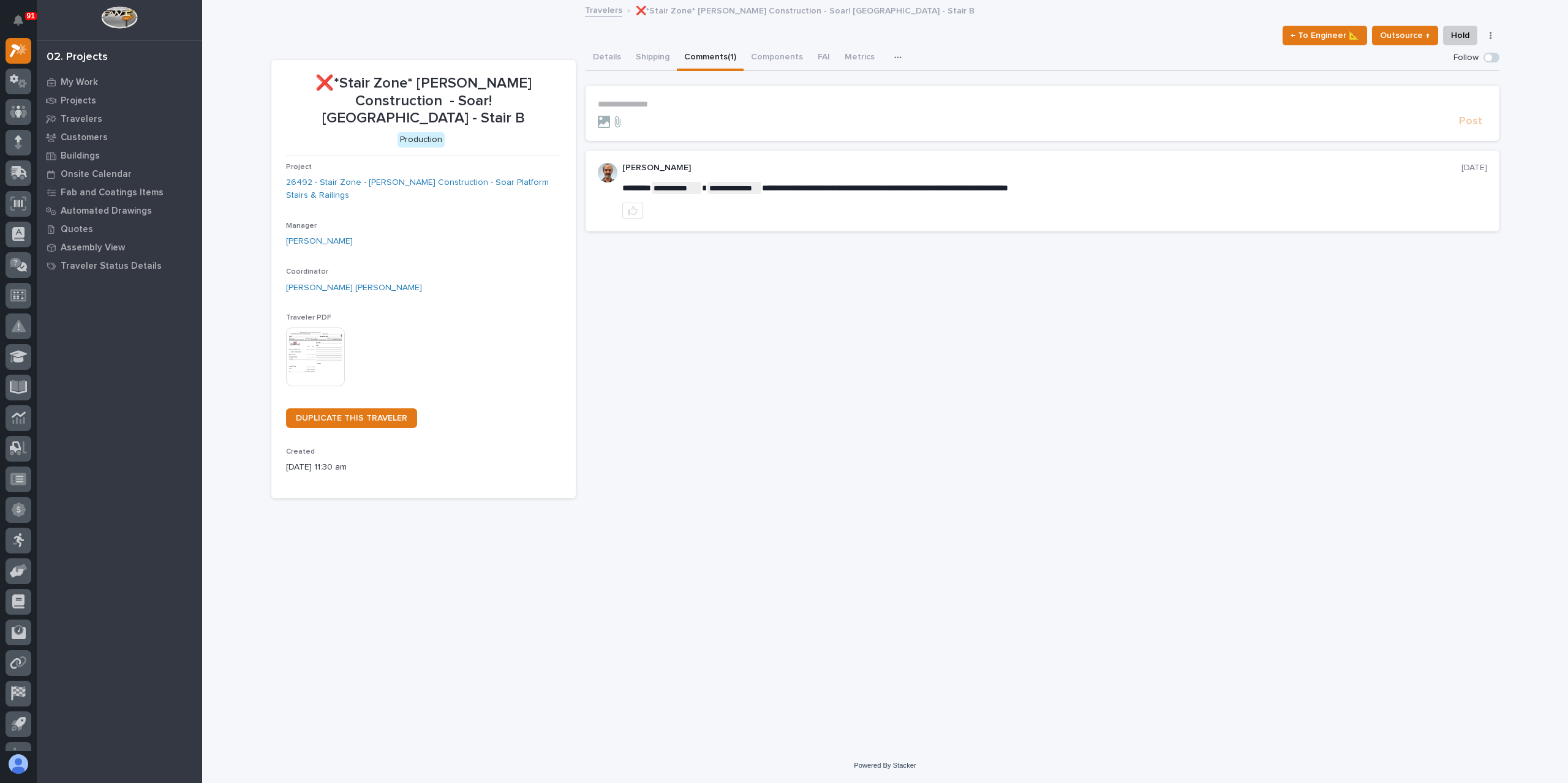
drag, startPoint x: 674, startPoint y: 105, endPoint x: 703, endPoint y: 115, distance: 30.7
click at [674, 105] on p "**********" at bounding box center [1042, 105] width 889 height 11
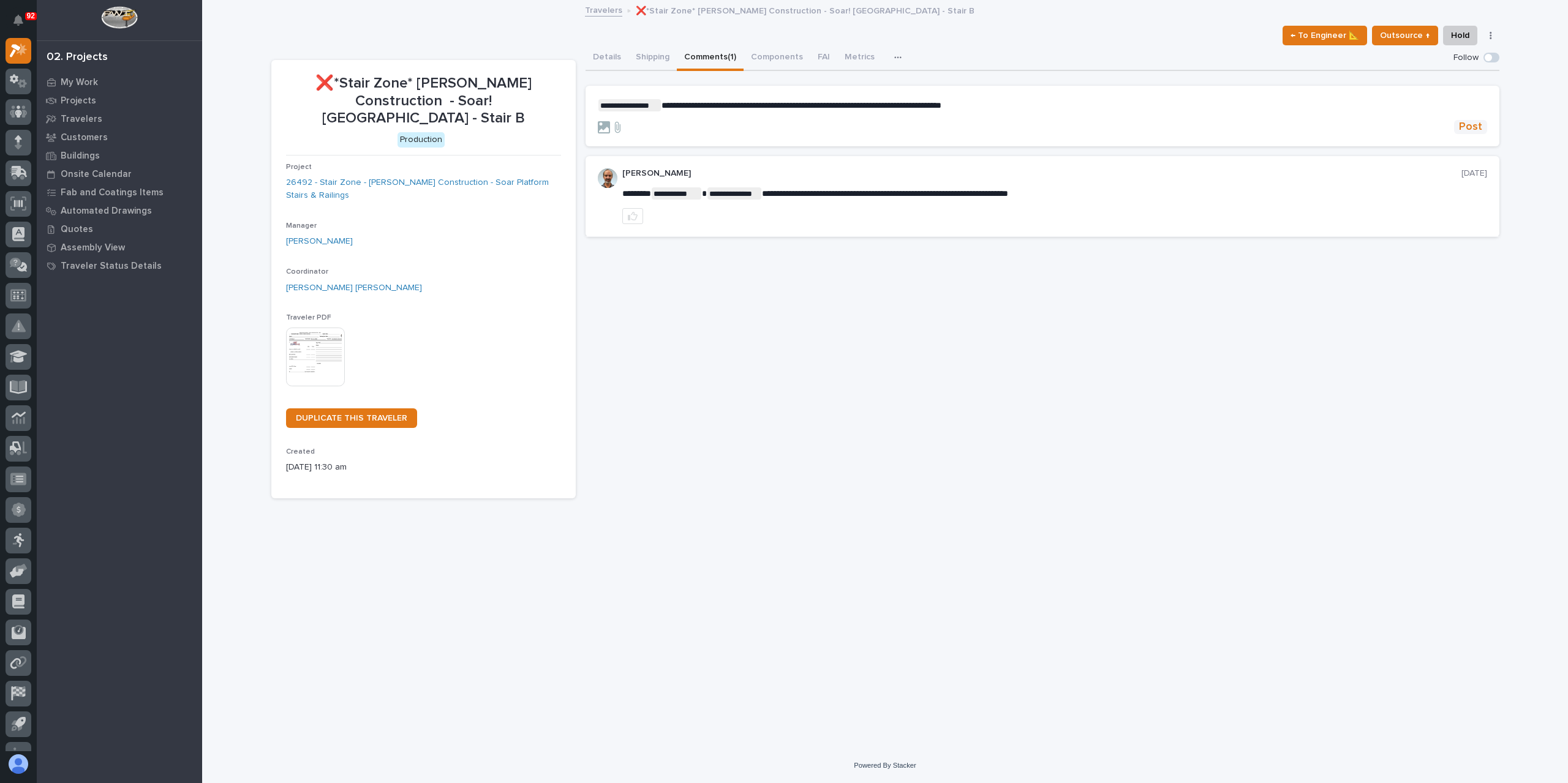
click at [1461, 125] on span "Post" at bounding box center [1471, 128] width 24 height 14
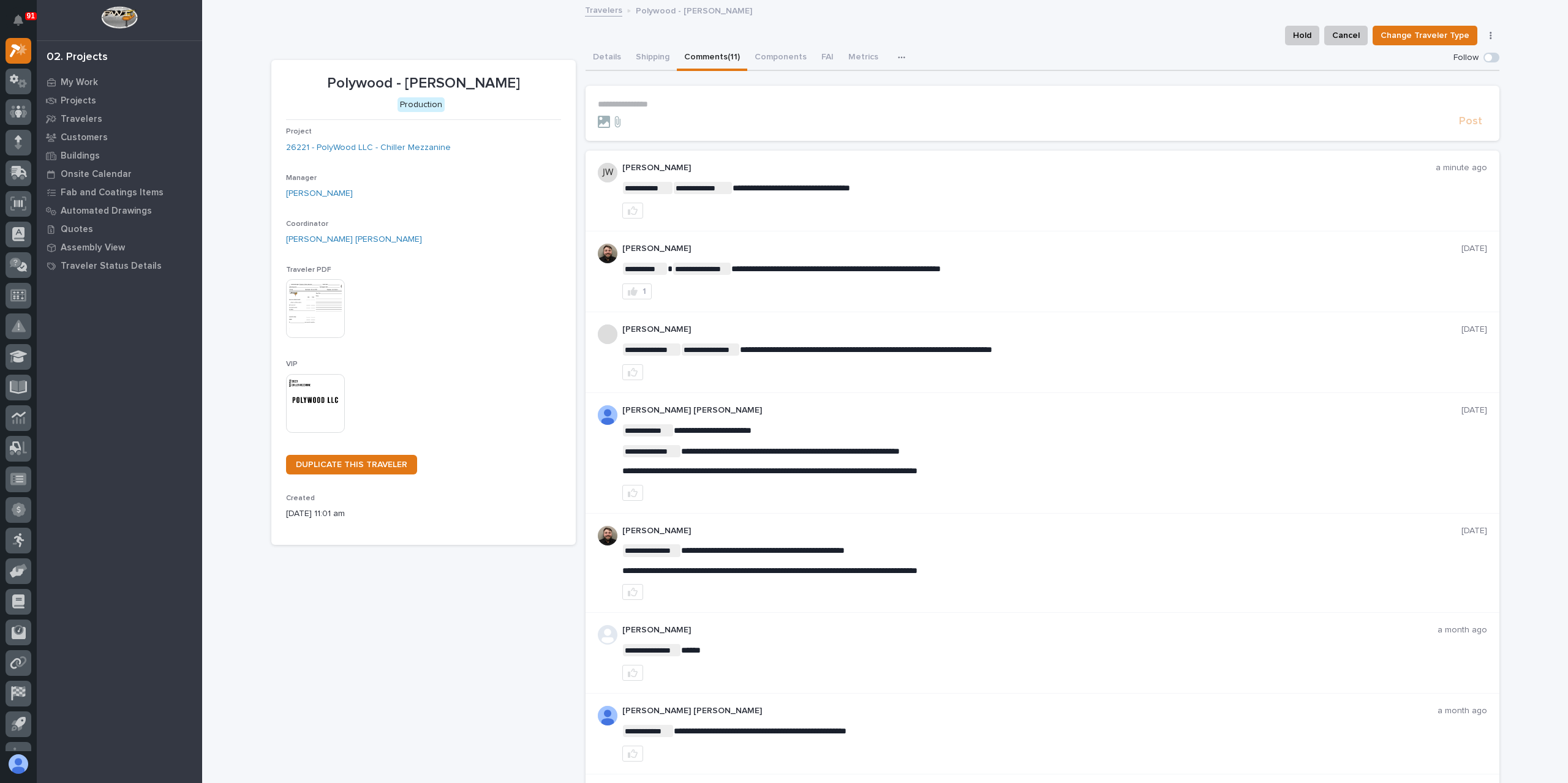
click at [651, 106] on p "**********" at bounding box center [1042, 105] width 889 height 11
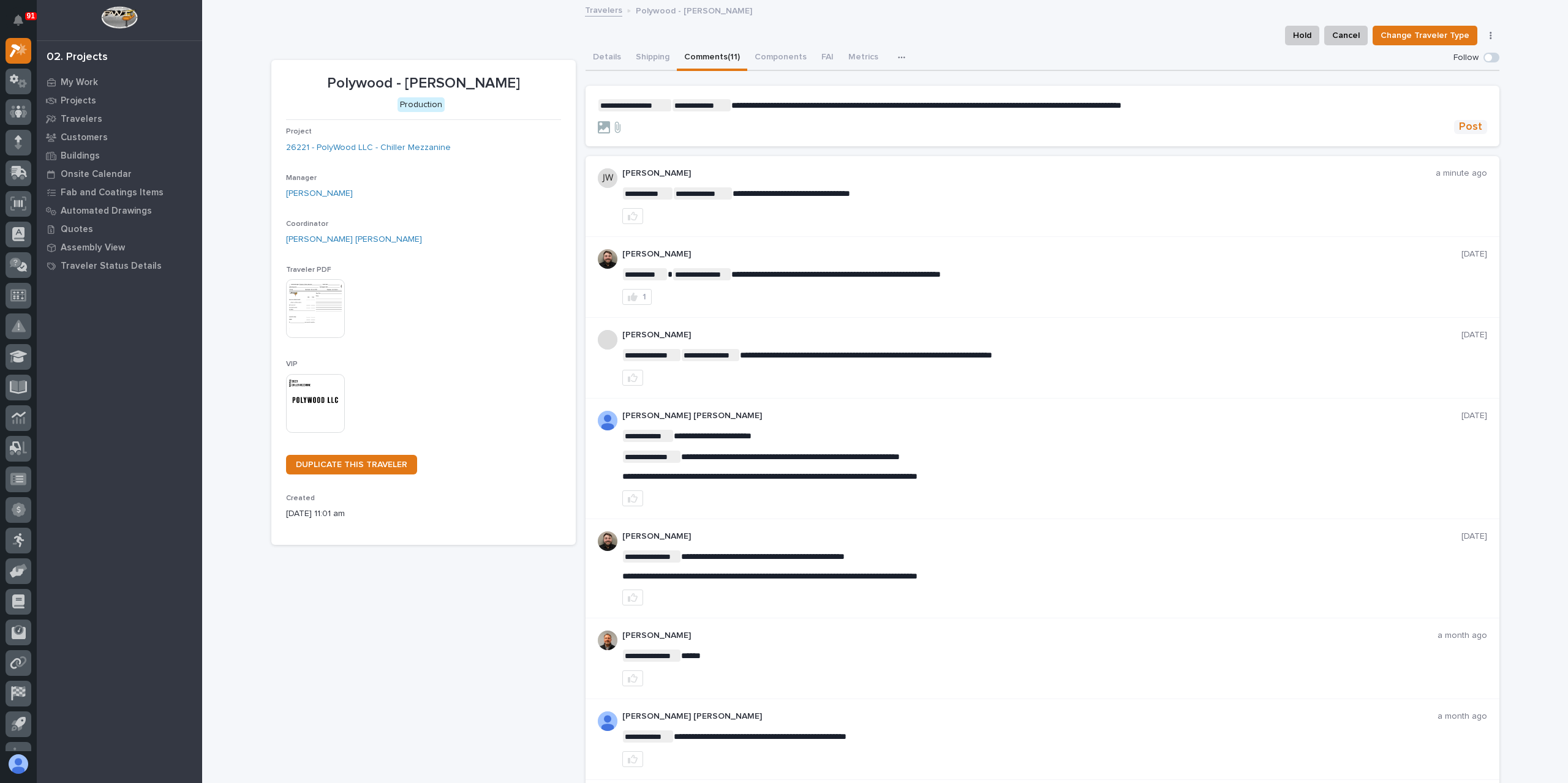
click at [1454, 127] on button "Post" at bounding box center [1470, 128] width 33 height 14
